Goal: Task Accomplishment & Management: Manage account settings

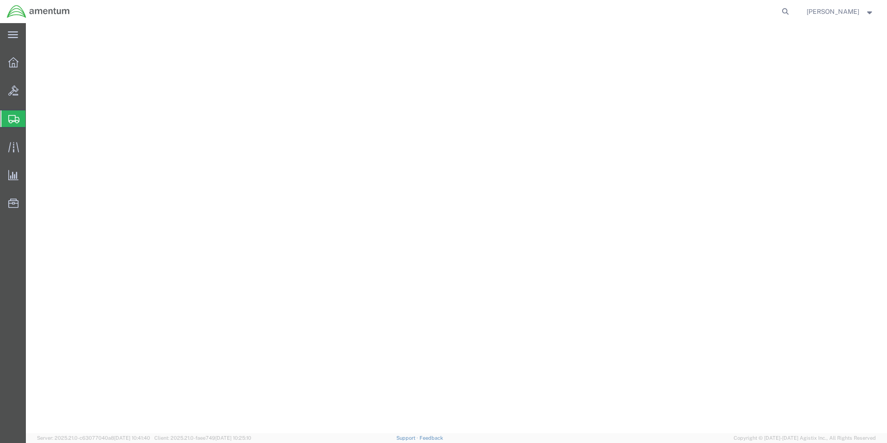
select select "VNPK"
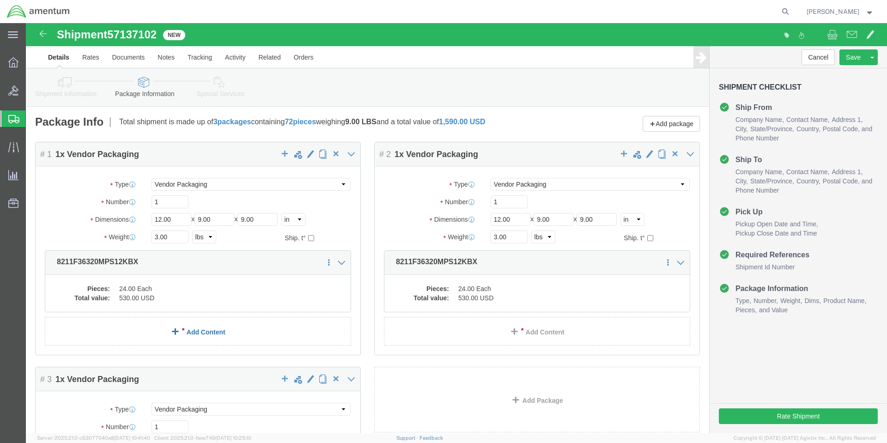
click span
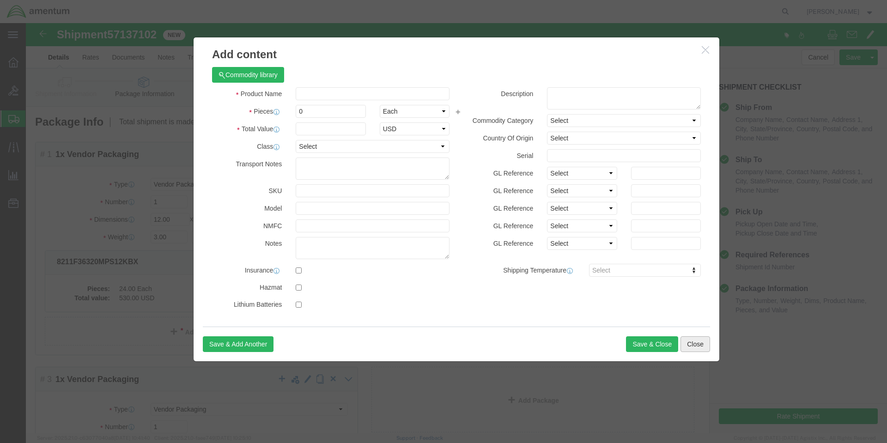
click button "Close"
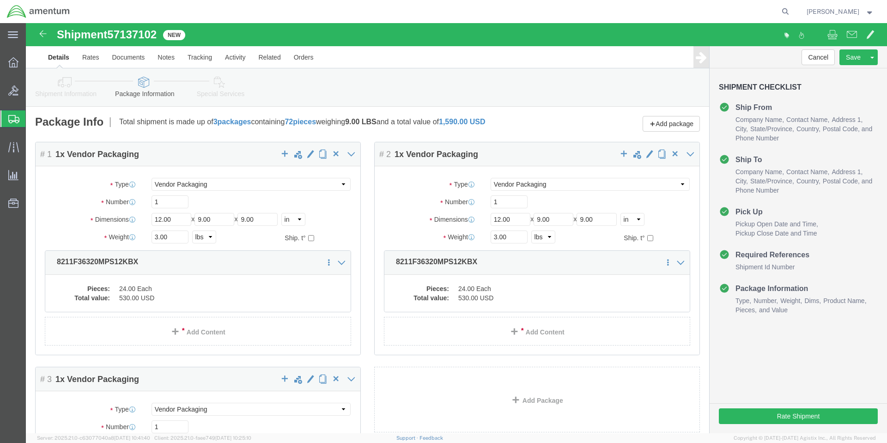
click icon
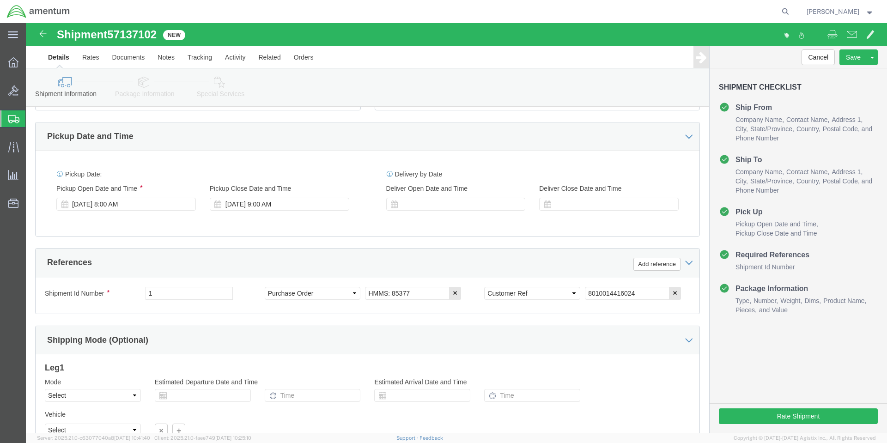
scroll to position [369, 0]
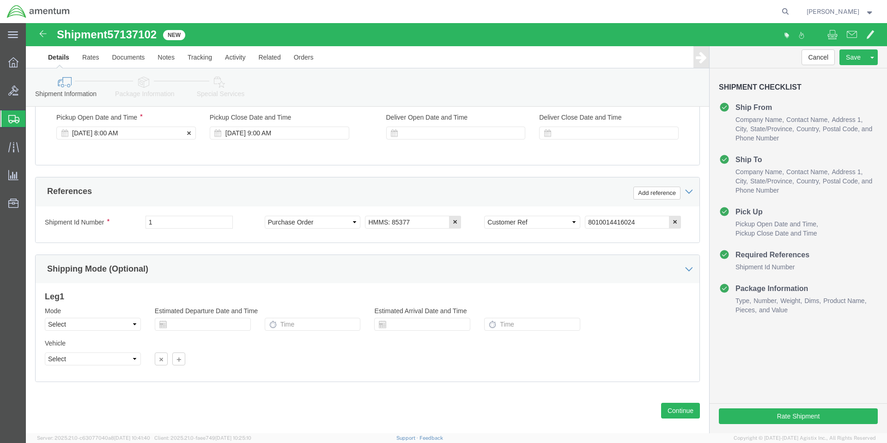
click div "[DATE] 8:00 AM"
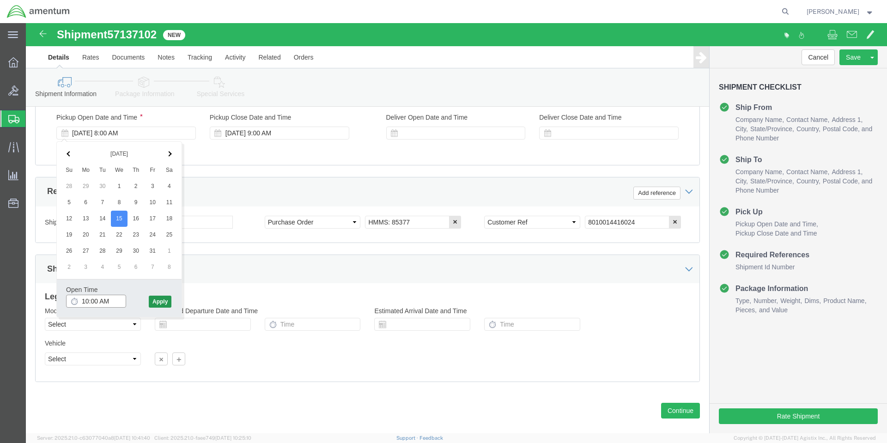
type input "10:00 AM"
click button "Apply"
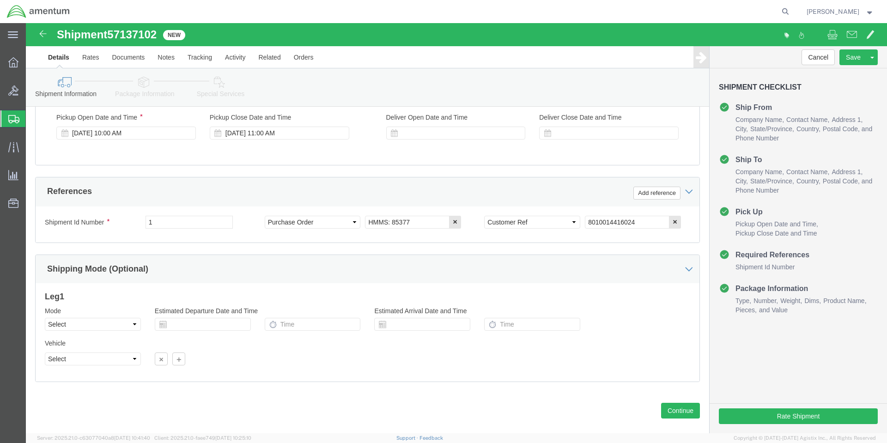
click div "Ship From Location Location My Profile Location My Profile Location [PHONE_NUMB…"
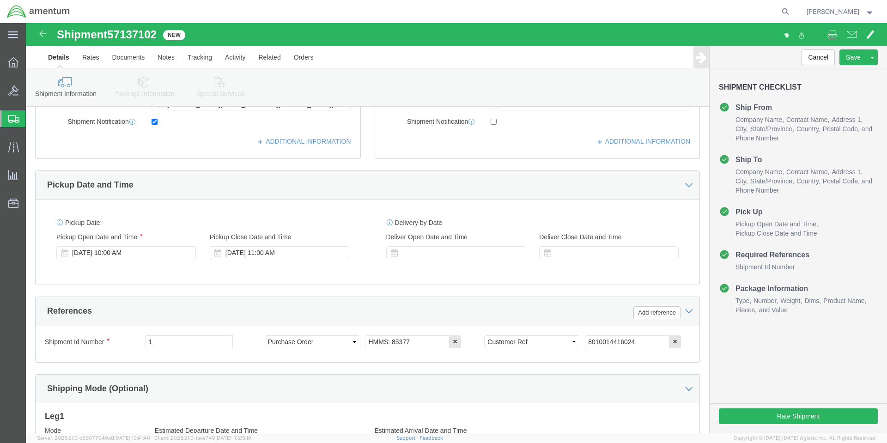
scroll to position [139, 0]
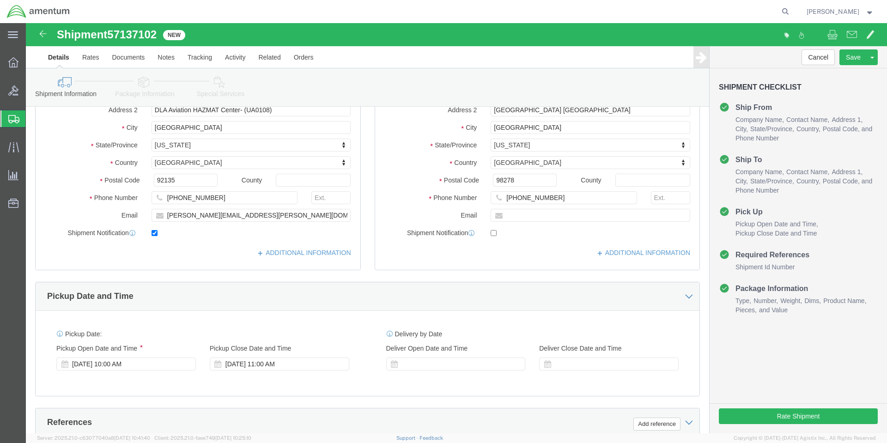
click icon
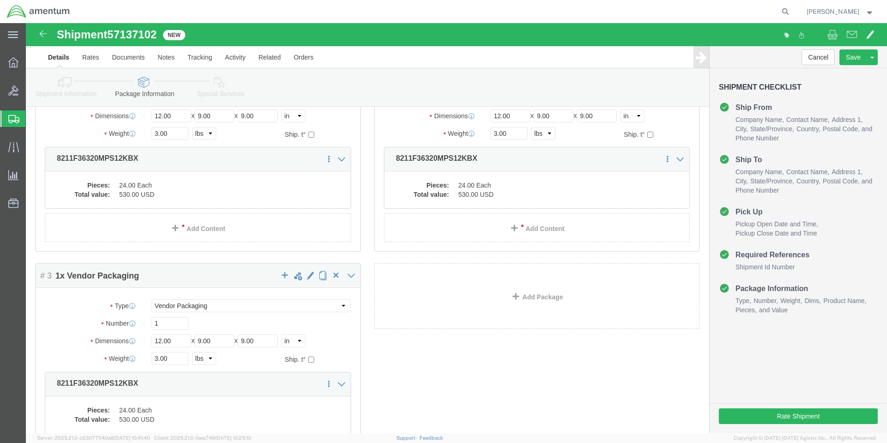
scroll to position [212, 0]
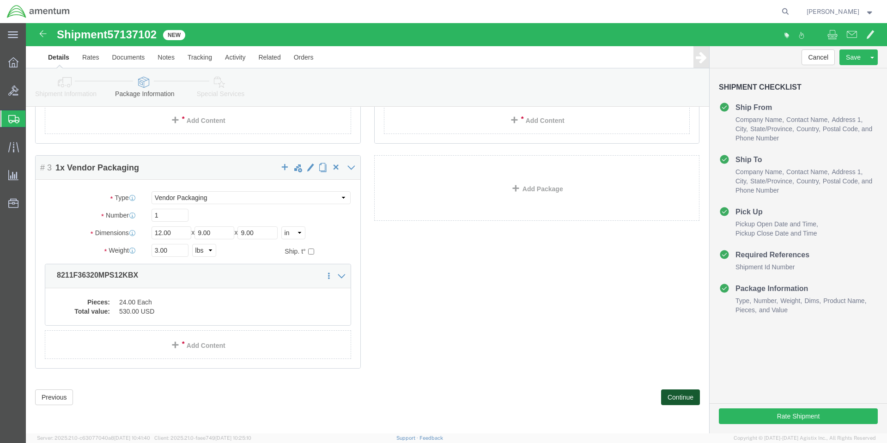
click button "Continue"
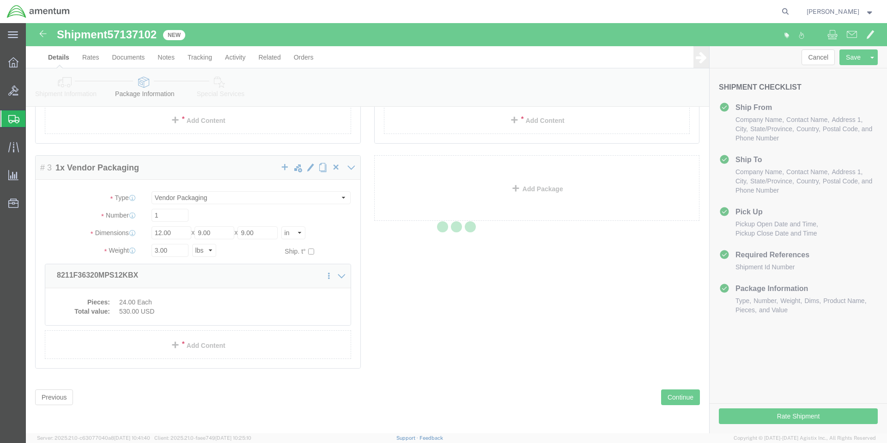
select select
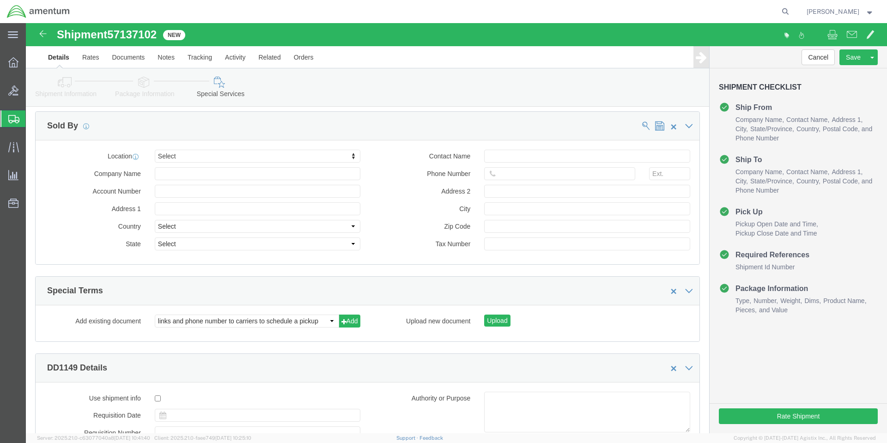
scroll to position [890, 0]
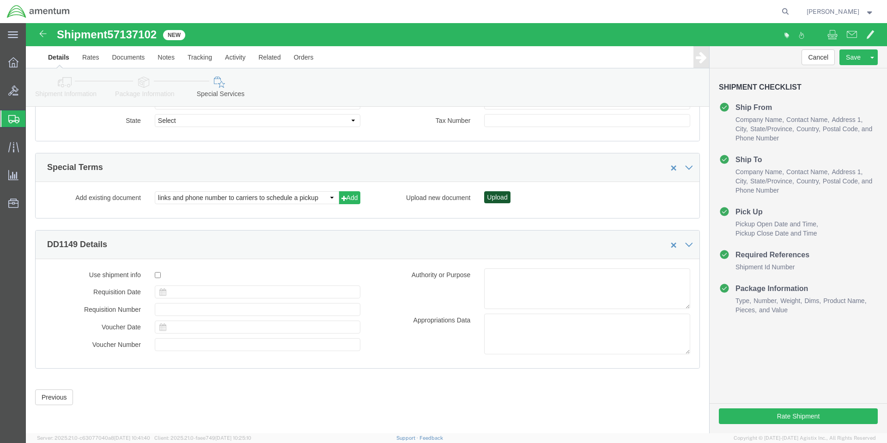
click button "Upload"
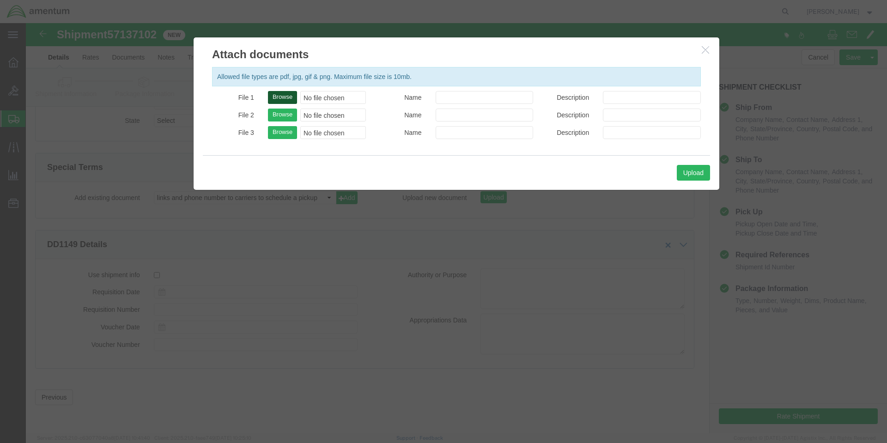
click button "Browse"
type input "C:\fakepath\8010014416024_SDS.pdf"
click button "Upload"
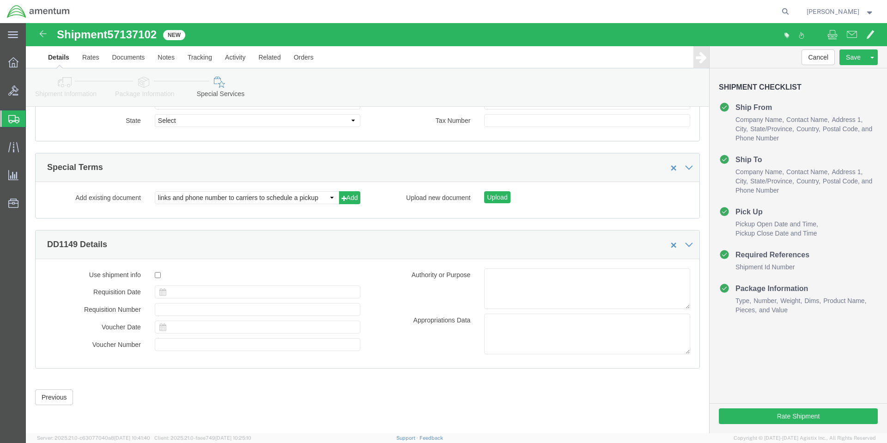
click div "Please fix the following errors Ship From Location Location My Profile Location…"
click button "Rate Shipment"
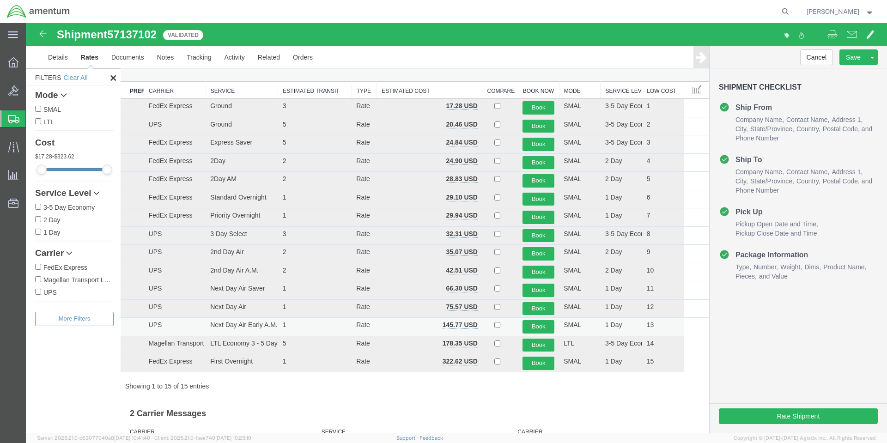
scroll to position [0, 0]
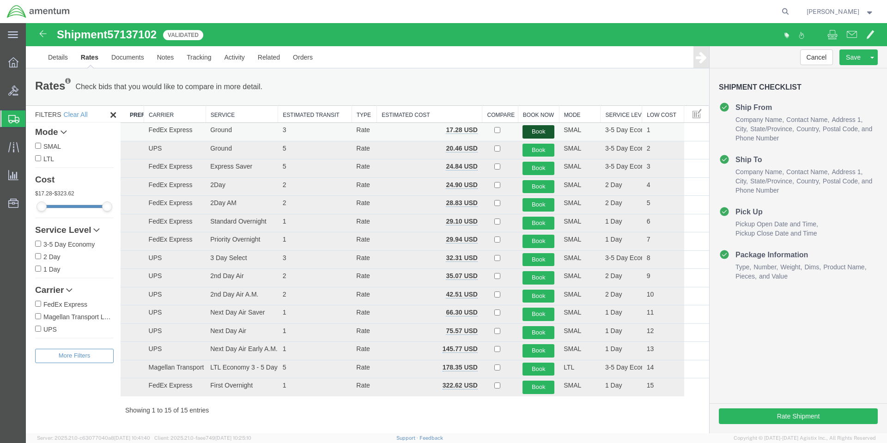
click at [533, 132] on button "Book" at bounding box center [538, 131] width 32 height 13
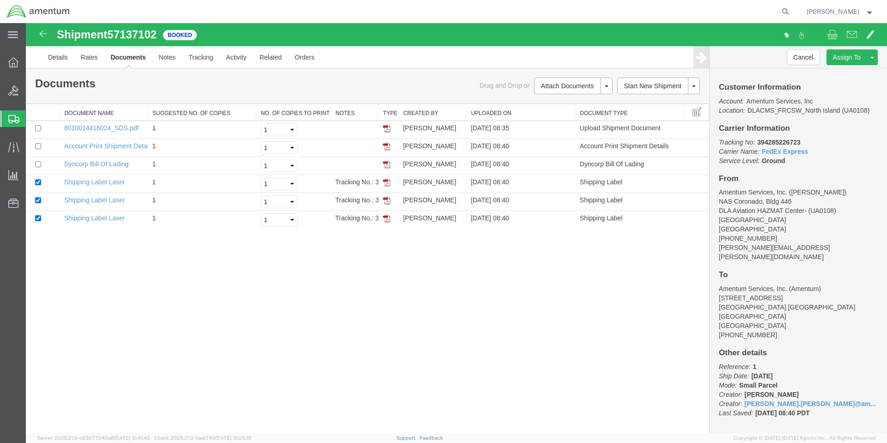
click at [353, 316] on div "Shipment 57137102 6 of 6 Booked Details Rates Documents Notes Tracking Activity…" at bounding box center [456, 228] width 861 height 410
click at [557, 158] on link "Print All Labels" at bounding box center [572, 157] width 80 height 14
click at [280, 314] on div "Shipment 57137102 6 of 6 Booked Details Rates Documents Notes Tracking Activity…" at bounding box center [456, 228] width 861 height 410
click at [283, 313] on div "Shipment 57137102 6 of 6 Booked Details Rates Documents Notes Tracking Activity…" at bounding box center [456, 228] width 861 height 410
click at [284, 305] on div "Shipment 57137102 6 of 6 Booked Details Rates Documents Notes Tracking Activity…" at bounding box center [456, 228] width 861 height 410
